Goal: Information Seeking & Learning: Learn about a topic

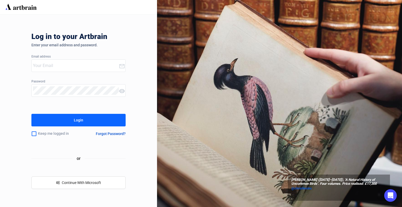
type input "[PERSON_NAME][EMAIL_ADDRESS][DOMAIN_NAME]"
click at [79, 120] on div "Login" at bounding box center [78, 120] width 9 height 8
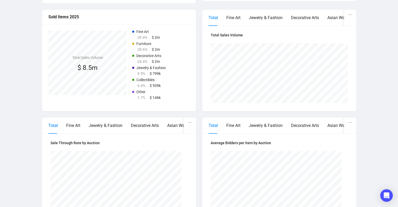
scroll to position [125, 0]
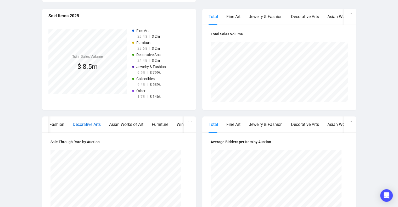
click at [90, 125] on div "Decorative Arts" at bounding box center [87, 124] width 28 height 7
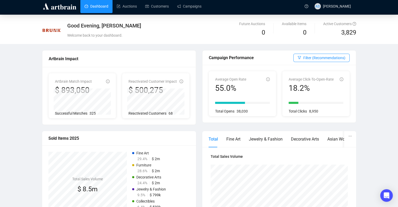
scroll to position [0, 0]
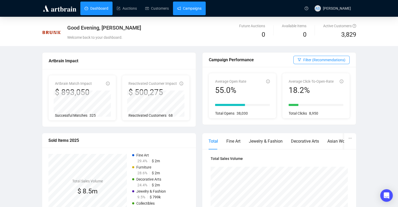
click at [187, 8] on link "Campaigns" at bounding box center [189, 9] width 24 height 14
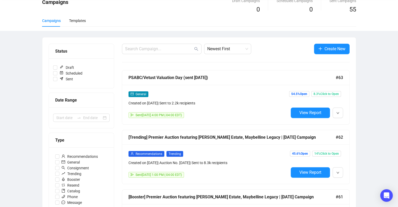
scroll to position [27, 0]
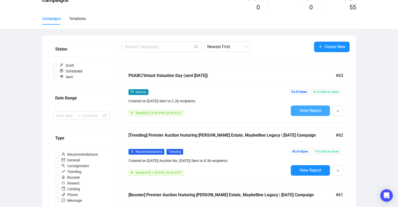
click at [308, 108] on span "View Report" at bounding box center [310, 110] width 22 height 5
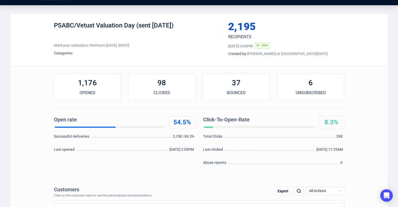
scroll to position [10, 0]
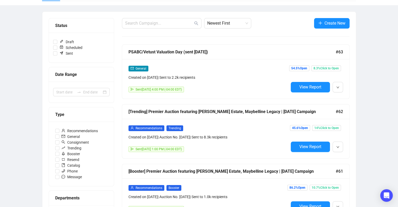
scroll to position [58, 0]
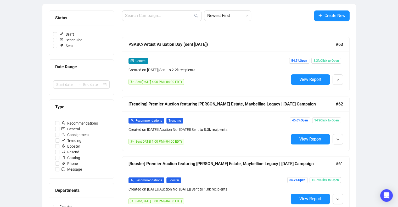
click at [151, 121] on span "Recommendations" at bounding box center [149, 121] width 27 height 4
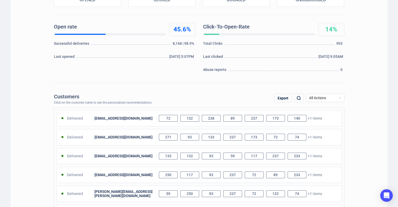
scroll to position [107, 0]
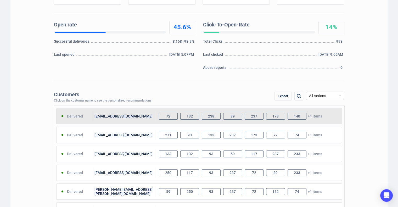
click at [171, 115] on div "72" at bounding box center [168, 116] width 19 height 7
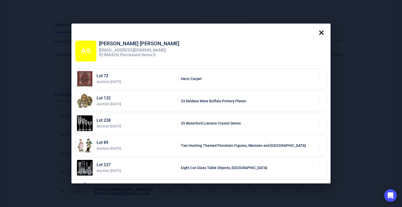
click at [322, 31] on icon at bounding box center [321, 32] width 10 height 10
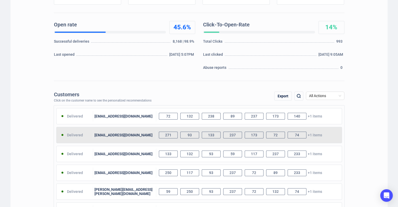
click at [170, 136] on div "271" at bounding box center [168, 135] width 19 height 7
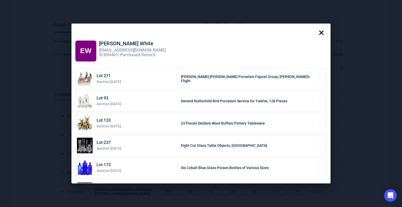
click at [323, 29] on icon at bounding box center [321, 32] width 10 height 10
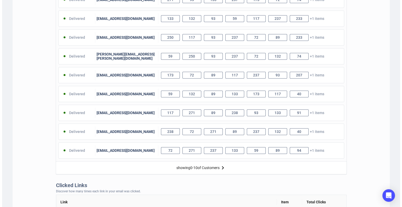
scroll to position [242, 0]
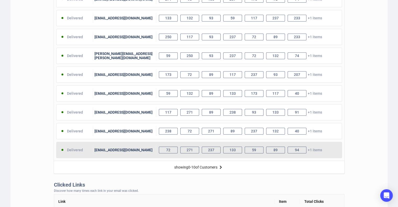
click at [169, 150] on div "72" at bounding box center [168, 150] width 19 height 7
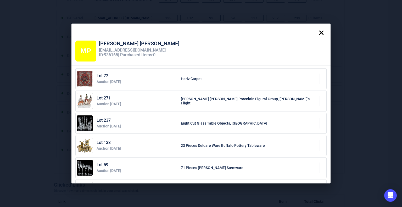
click at [324, 34] on icon at bounding box center [321, 33] width 4 height 4
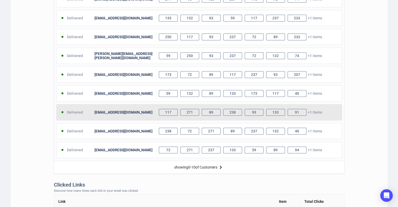
click at [167, 111] on div "117" at bounding box center [168, 112] width 19 height 7
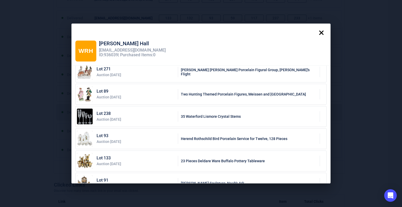
scroll to position [65, 0]
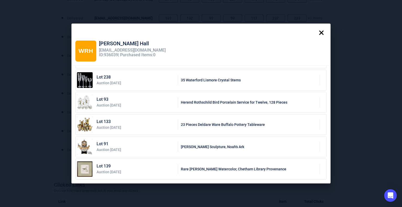
click at [322, 32] on icon at bounding box center [321, 33] width 4 height 4
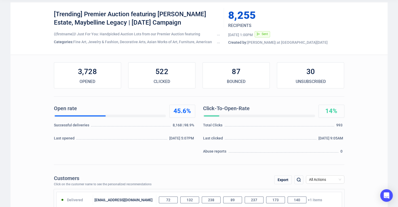
scroll to position [0, 0]
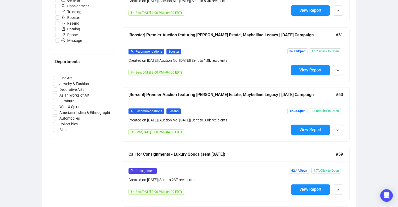
scroll to position [181, 0]
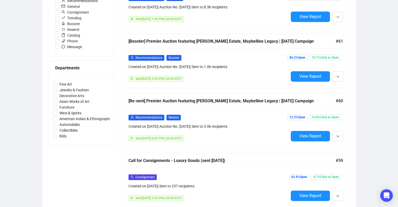
click at [157, 101] on div "[Re-sent] Premier Auction featuring [PERSON_NAME] Estate, Maybelline Legacy | […" at bounding box center [231, 101] width 207 height 7
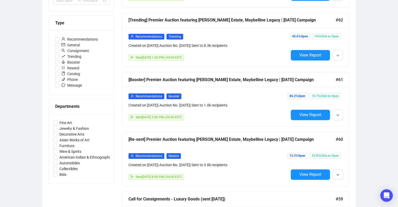
scroll to position [141, 0]
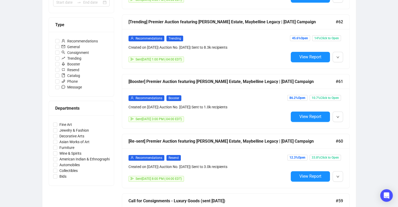
click at [171, 96] on span "Booster" at bounding box center [173, 98] width 15 height 6
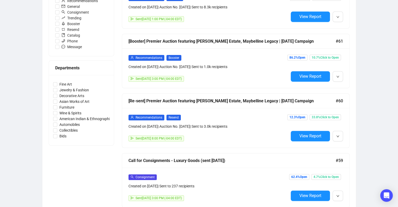
click at [152, 58] on span "Recommendations" at bounding box center [149, 58] width 27 height 4
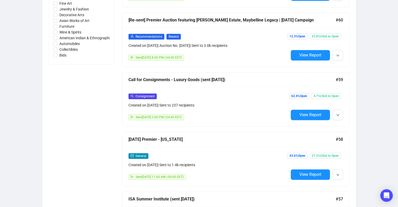
scroll to position [272, 0]
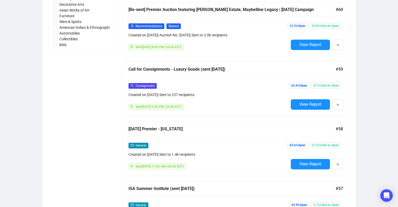
click at [150, 84] on span "Consignment" at bounding box center [145, 86] width 19 height 4
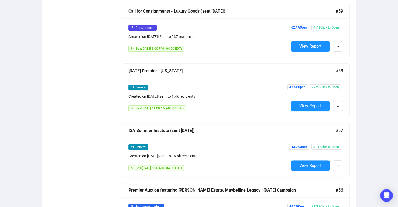
scroll to position [330, 0]
click at [161, 70] on div "[DATE] Premier - [US_STATE]" at bounding box center [231, 70] width 207 height 7
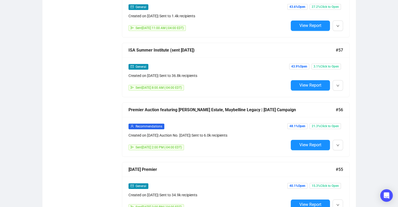
scroll to position [411, 0]
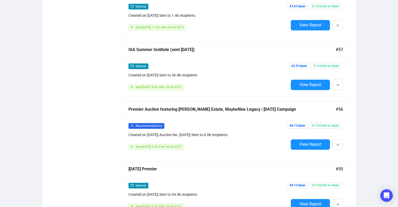
click at [160, 107] on div "Premier Auction featuring [PERSON_NAME] Estate, Maybelline Legacy | [DATE] Camp…" at bounding box center [231, 109] width 207 height 7
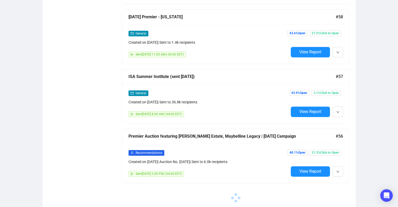
scroll to position [384, 0]
click at [307, 169] on span "View Report" at bounding box center [310, 171] width 22 height 5
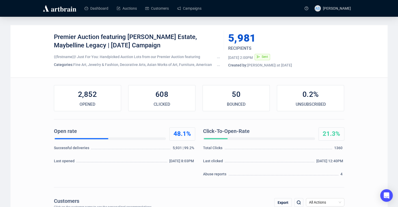
click at [312, 99] on div "0.2%" at bounding box center [310, 94] width 67 height 10
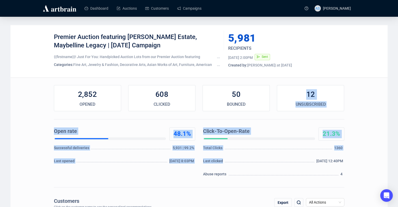
drag, startPoint x: 312, startPoint y: 96, endPoint x: 280, endPoint y: 157, distance: 68.9
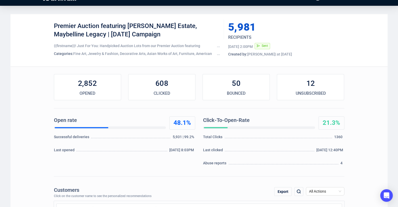
scroll to position [10, 0]
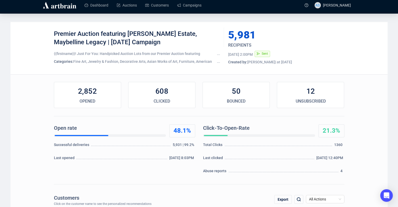
scroll to position [0, 0]
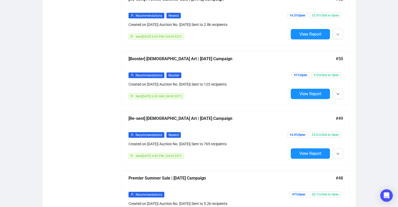
scroll to position [1178, 0]
click at [156, 55] on div "[Booster] [DEMOGRAPHIC_DATA] Art | [DATE] Campaign" at bounding box center [231, 58] width 207 height 7
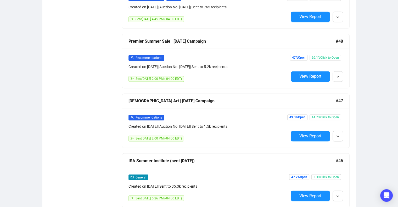
scroll to position [839, 0]
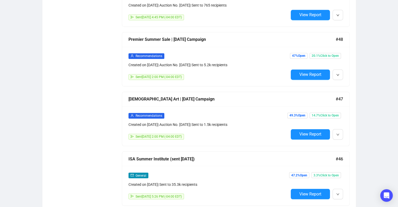
click at [151, 96] on div "[DEMOGRAPHIC_DATA] Art | [DATE] Campaign" at bounding box center [231, 99] width 207 height 7
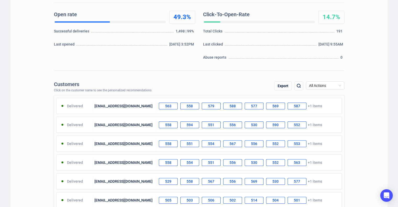
scroll to position [116, 0]
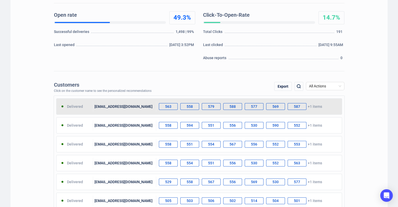
click at [126, 107] on div "[EMAIL_ADDRESS][DOMAIN_NAME]" at bounding box center [124, 106] width 63 height 10
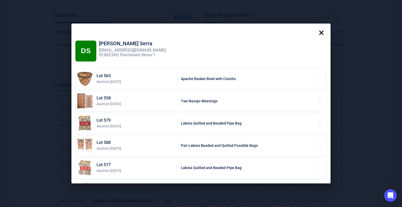
click at [322, 31] on icon at bounding box center [321, 33] width 4 height 4
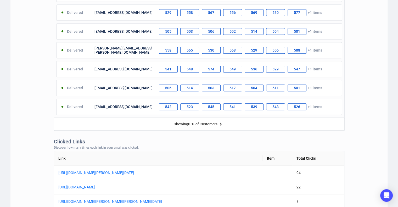
scroll to position [289, 0]
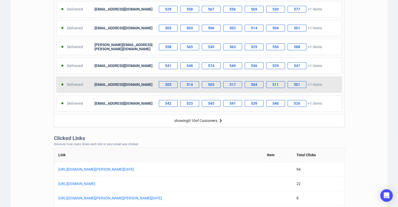
click at [106, 81] on div "[EMAIL_ADDRESS][DOMAIN_NAME]" at bounding box center [124, 84] width 63 height 10
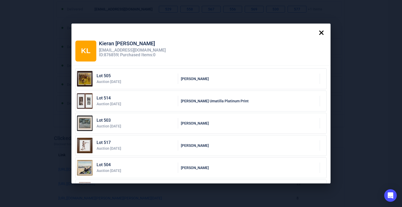
click at [322, 31] on icon at bounding box center [321, 33] width 4 height 4
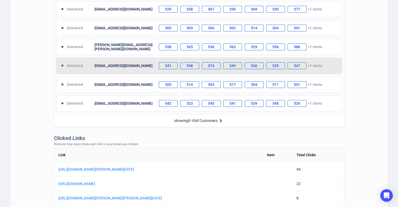
click at [141, 63] on div "[EMAIL_ADDRESS][DOMAIN_NAME]" at bounding box center [124, 65] width 63 height 10
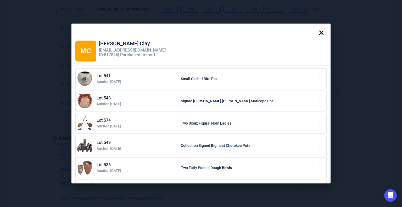
click at [325, 32] on icon at bounding box center [321, 32] width 10 height 10
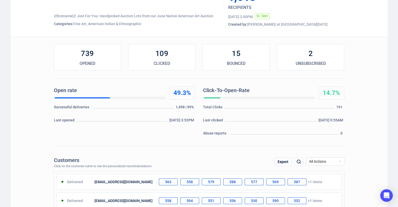
scroll to position [0, 0]
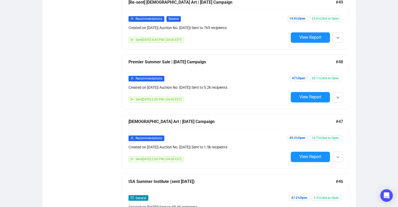
scroll to position [817, 0]
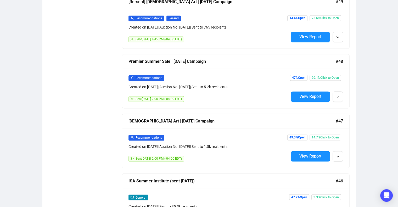
click at [192, 59] on div "Premier Summer Sale | [DATE] Campaign" at bounding box center [231, 61] width 207 height 7
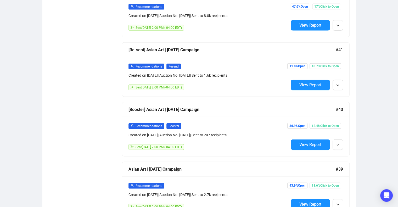
scroll to position [1286, 0]
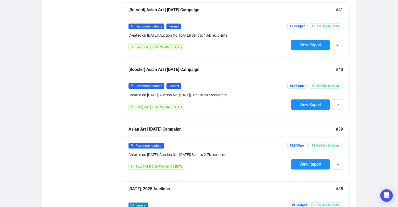
click at [172, 126] on div "Asian Art | [DATE] Campaign" at bounding box center [231, 129] width 207 height 7
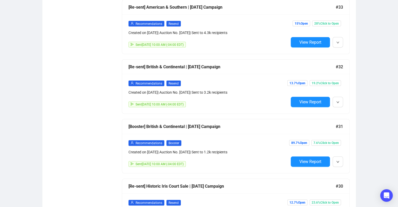
scroll to position [3167, 0]
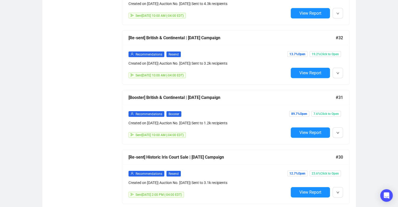
drag, startPoint x: 233, startPoint y: 130, endPoint x: 205, endPoint y: 89, distance: 48.6
click at [205, 94] on div "[Booster] British & Continental | [DATE] Campaign" at bounding box center [231, 97] width 207 height 7
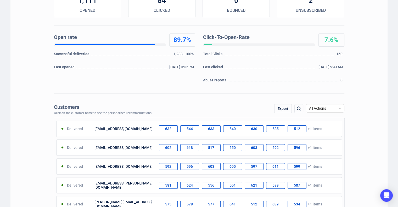
scroll to position [94, 0]
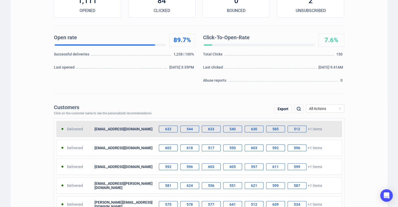
click at [119, 131] on div "[EMAIL_ADDRESS][DOMAIN_NAME]" at bounding box center [124, 129] width 63 height 10
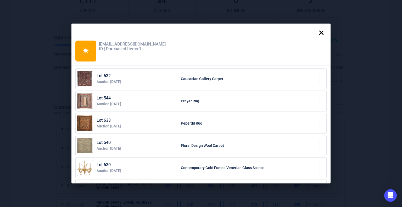
click at [326, 32] on icon at bounding box center [321, 32] width 10 height 10
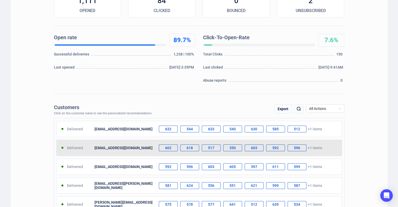
click at [148, 148] on div "[EMAIL_ADDRESS][DOMAIN_NAME]" at bounding box center [124, 148] width 63 height 10
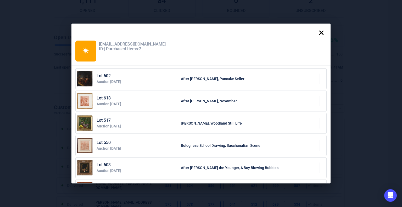
click at [324, 33] on icon at bounding box center [321, 32] width 10 height 10
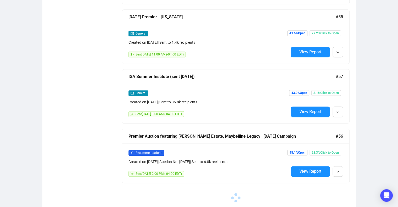
scroll to position [384, 0]
